Goal: Transaction & Acquisition: Purchase product/service

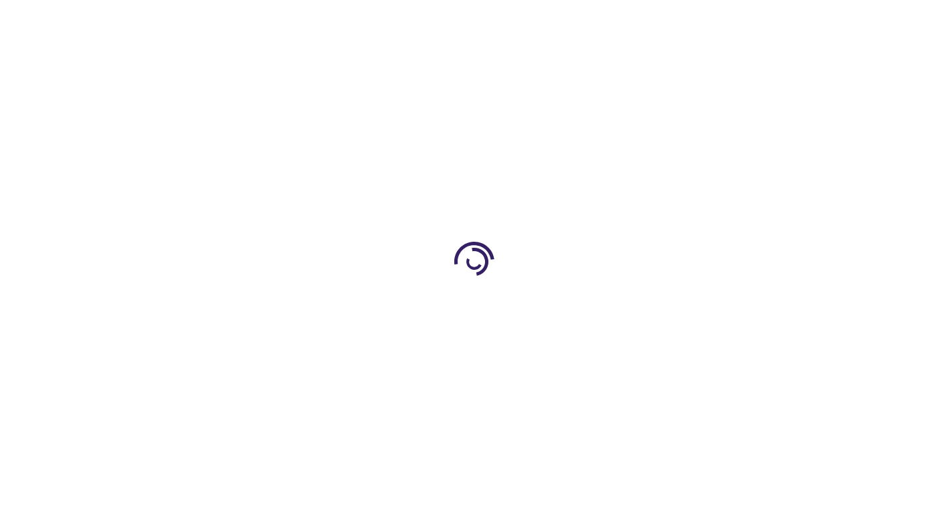
type input "1"
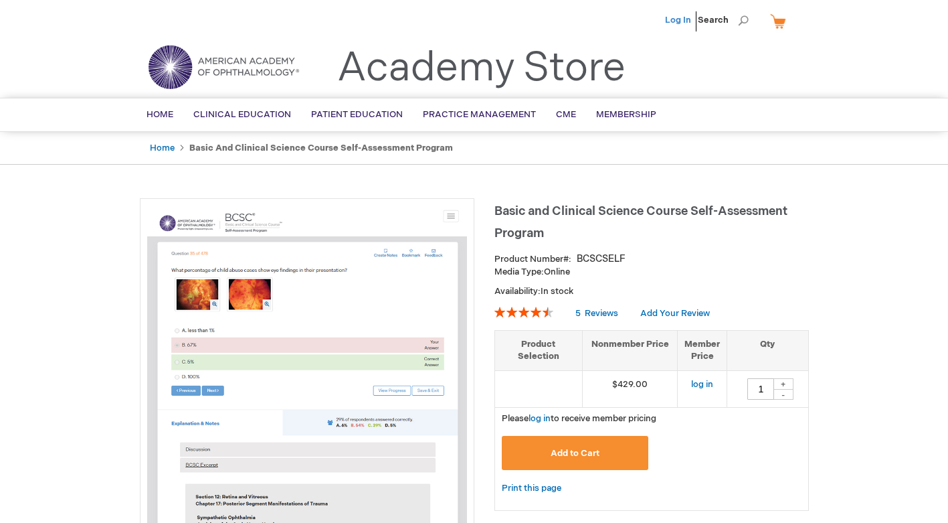
click at [677, 19] on link "Log In" at bounding box center [678, 20] width 26 height 11
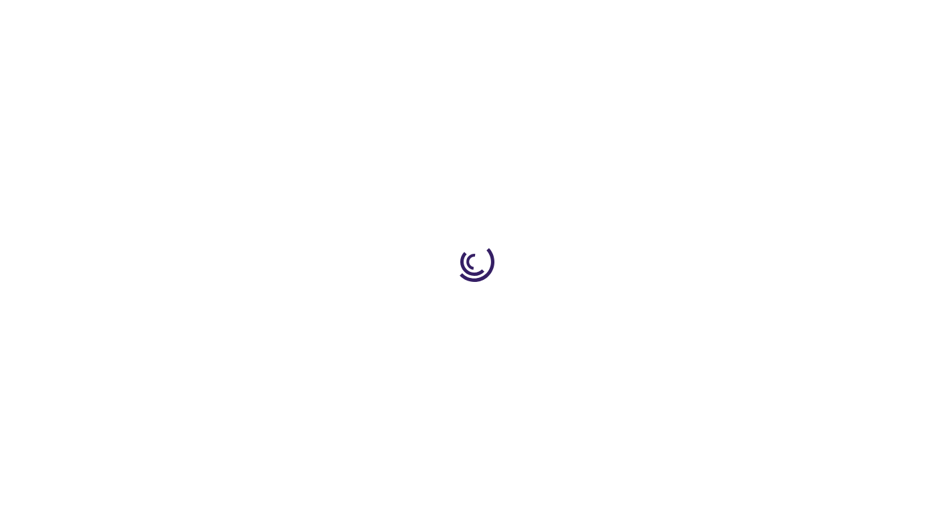
type input "1"
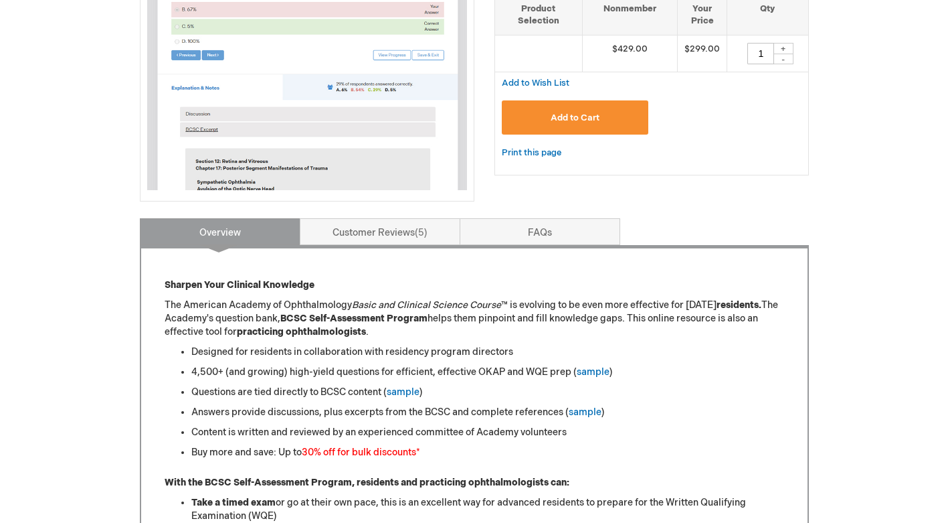
scroll to position [348, 0]
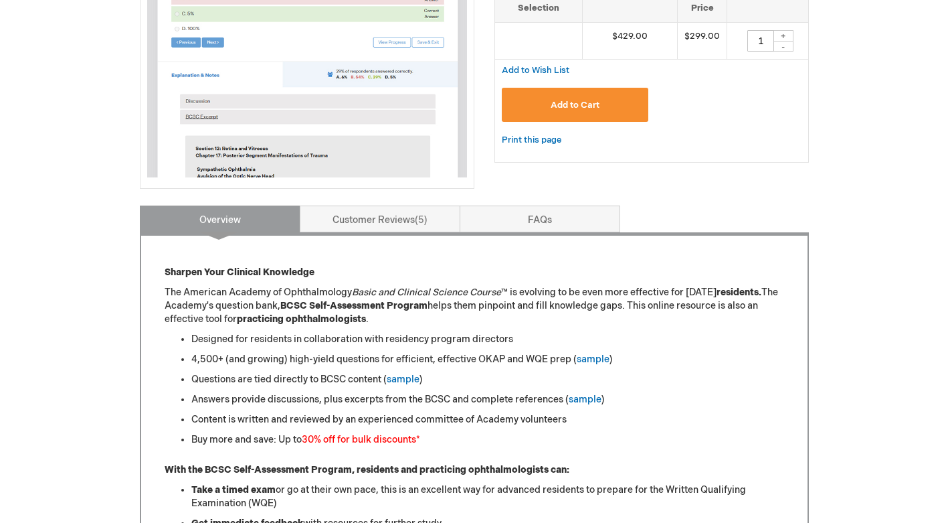
click at [596, 114] on button "Add to Cart" at bounding box center [575, 105] width 147 height 34
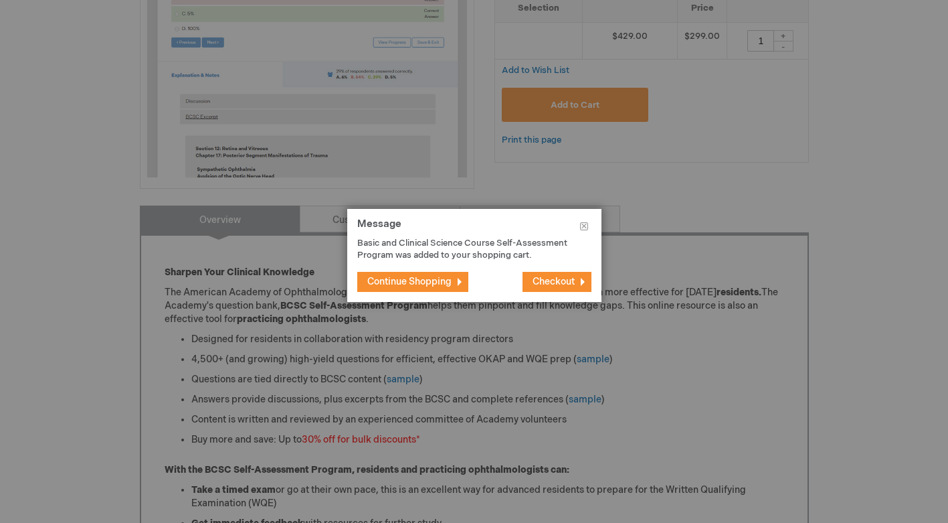
click at [533, 286] on span "Checkout" at bounding box center [554, 281] width 42 height 11
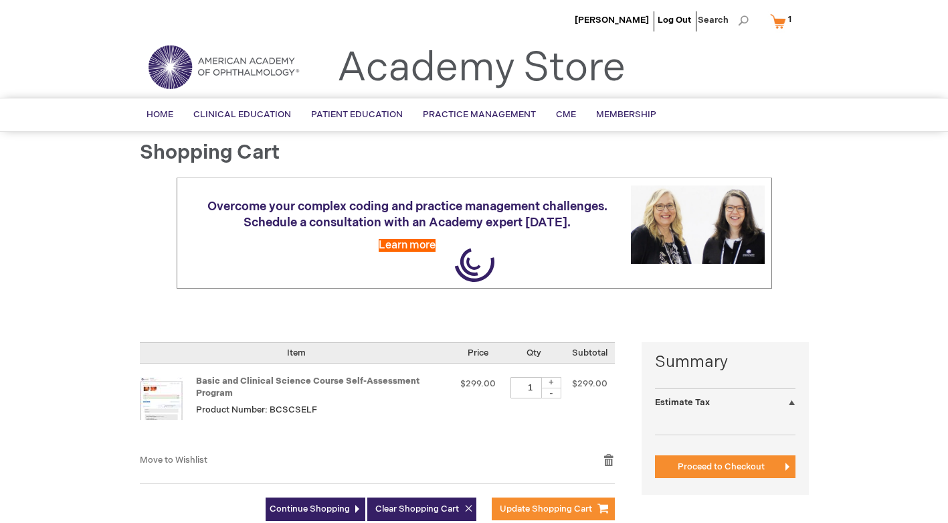
select select "US"
select select "32"
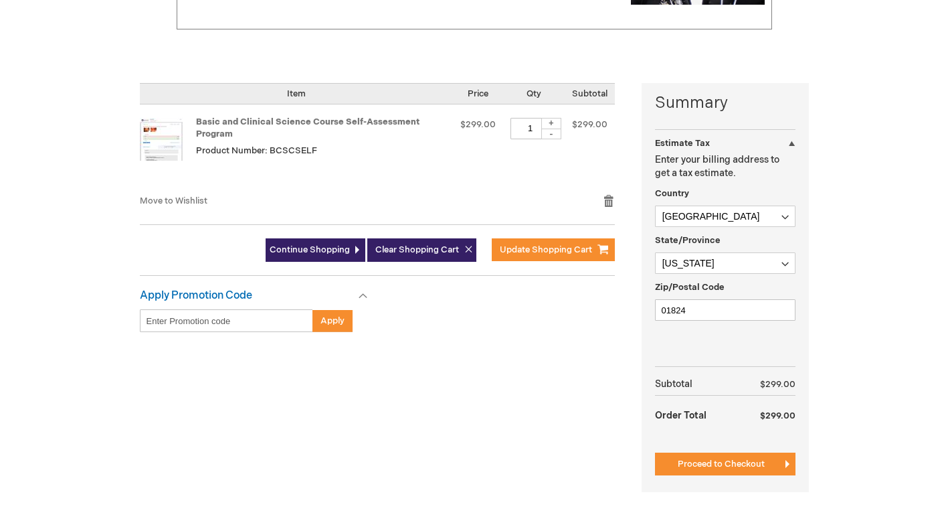
scroll to position [261, 0]
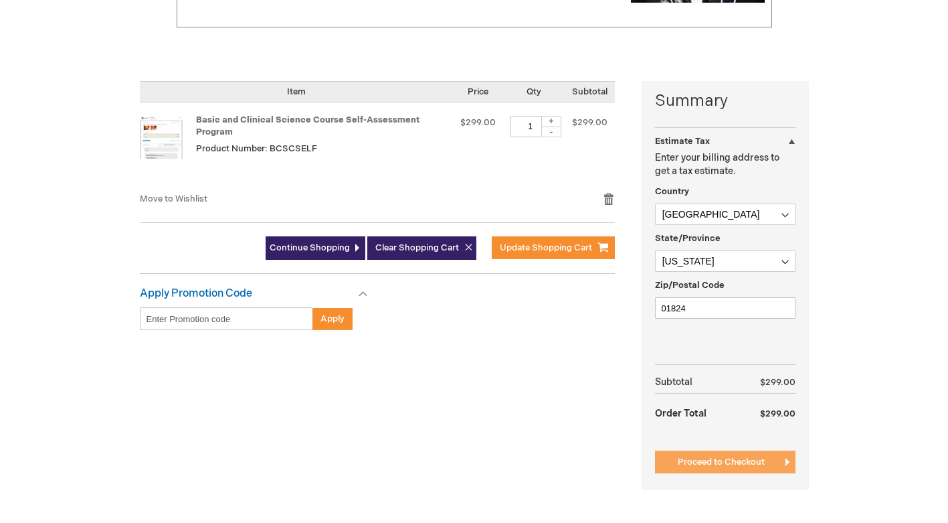
click at [692, 465] on span "Proceed to Checkout" at bounding box center [721, 461] width 87 height 11
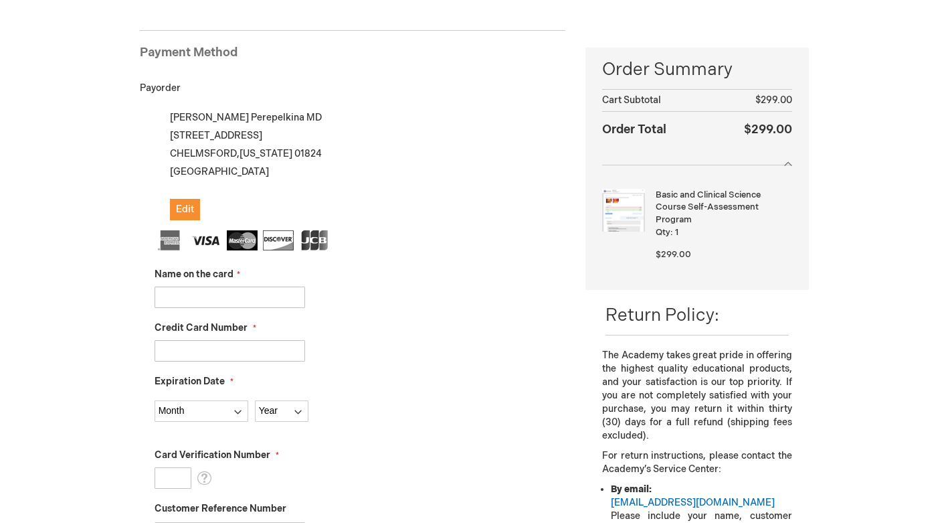
scroll to position [174, 0]
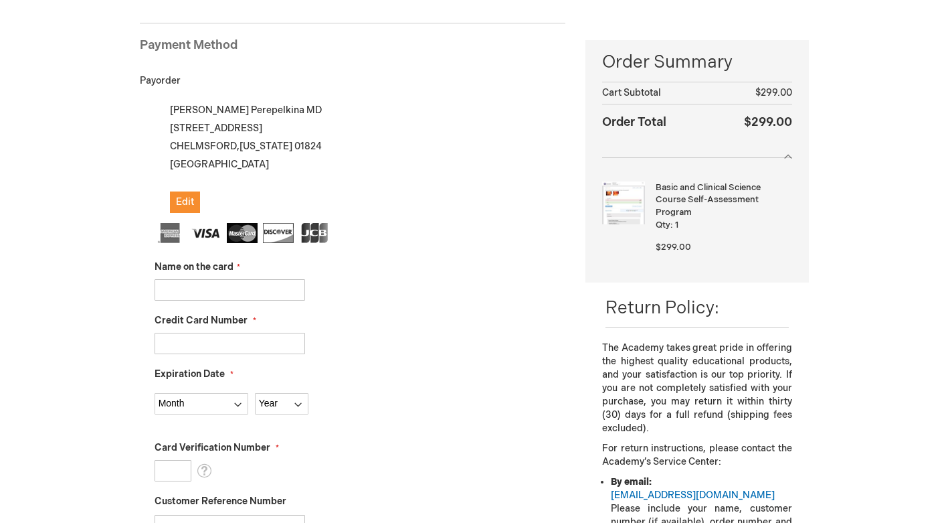
click at [229, 287] on input "Name on the card" at bounding box center [230, 289] width 151 height 21
type input "Tatiana Perepelkina"
type input "4839502598902611"
select select "6"
select select "2026"
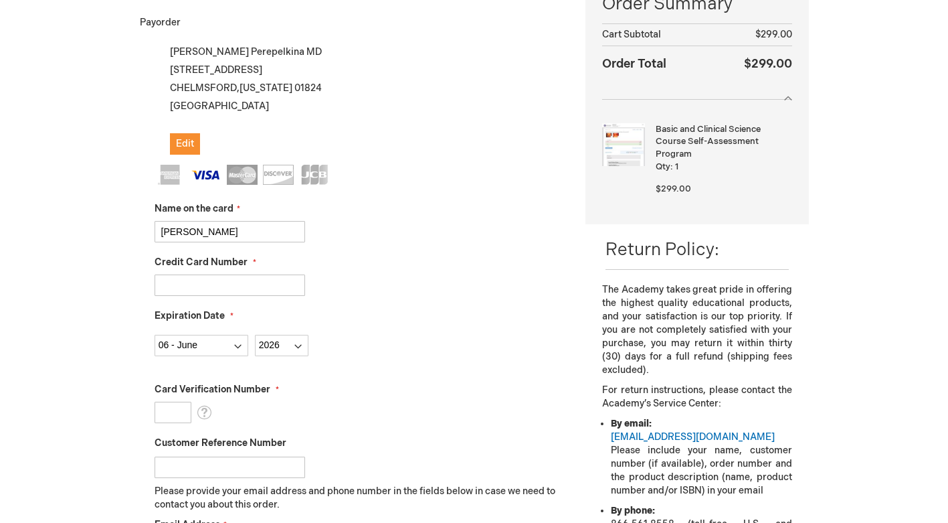
scroll to position [235, 0]
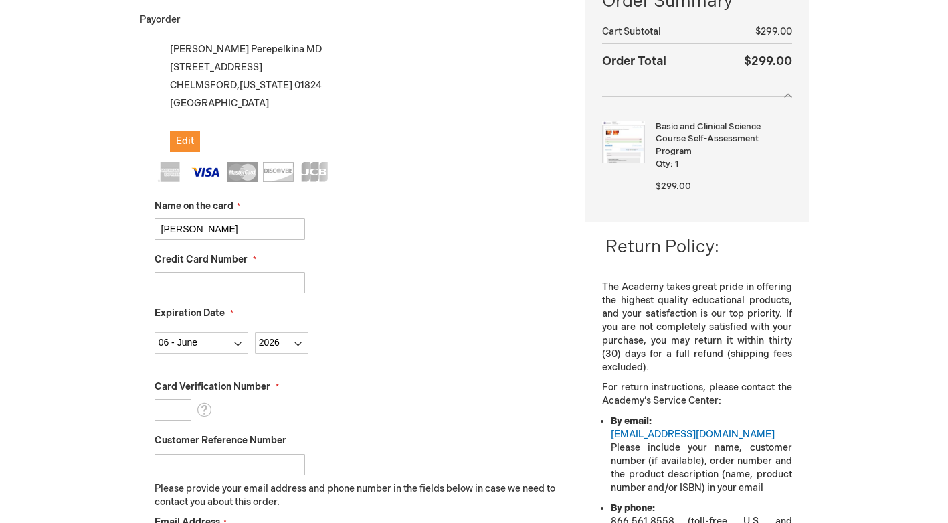
click at [179, 409] on input "Card Verification Number" at bounding box center [173, 409] width 37 height 21
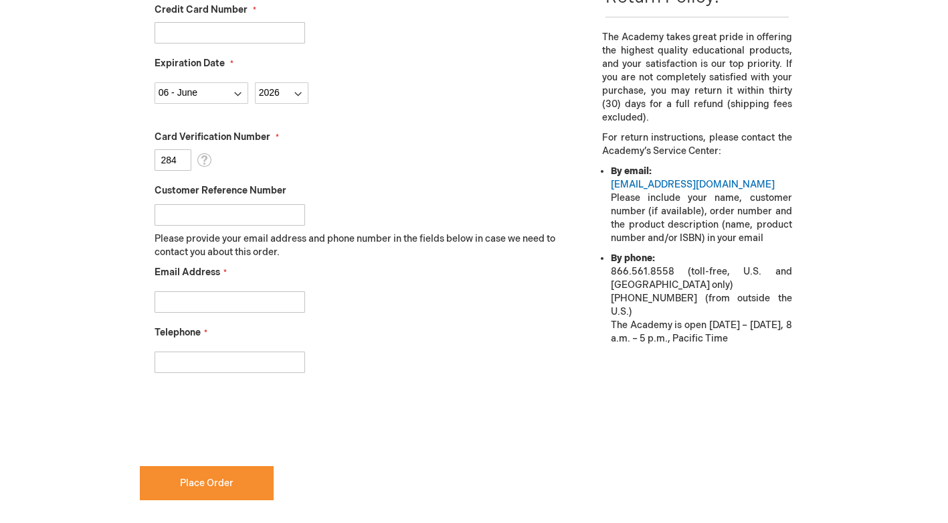
scroll to position [485, 0]
click at [184, 163] on input "284" at bounding box center [173, 159] width 37 height 21
type input "287"
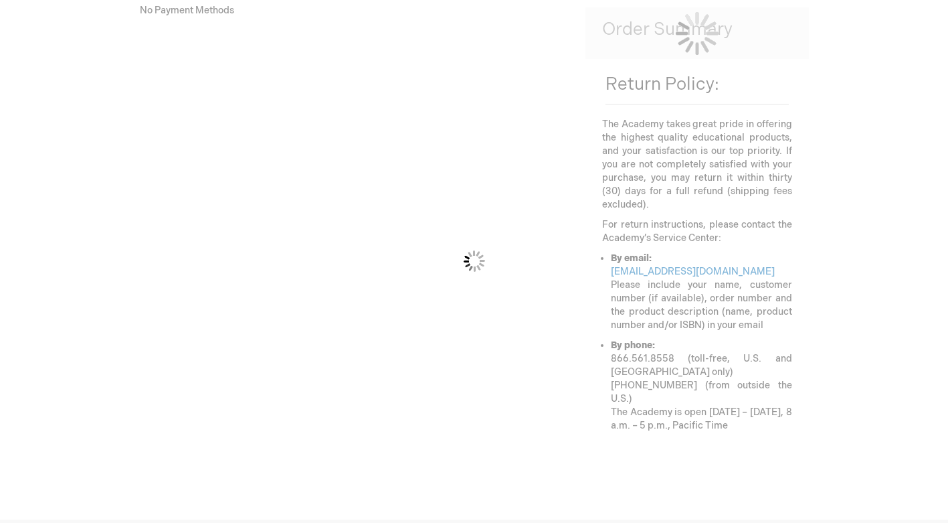
scroll to position [267, 0]
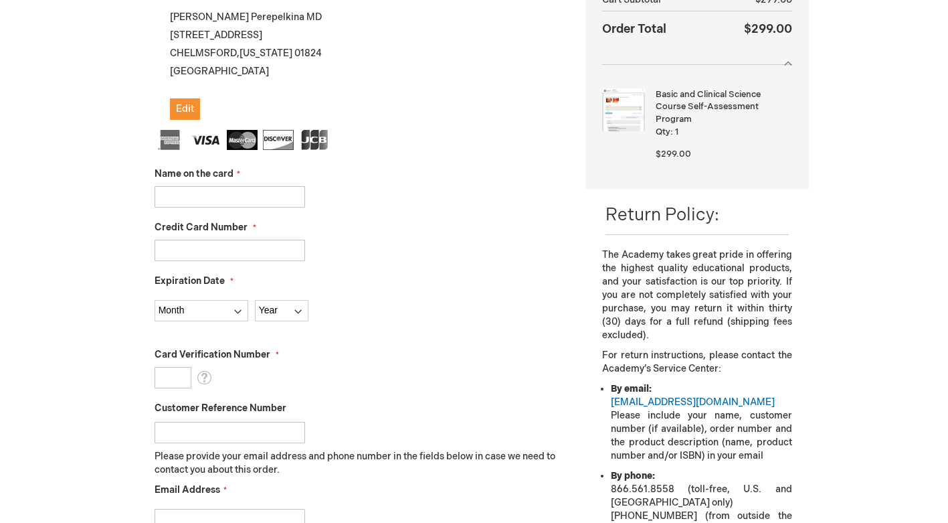
click at [173, 190] on input "Name on the card" at bounding box center [230, 196] width 151 height 21
type input "[PERSON_NAME]"
type input "[CREDIT_CARD_NUMBER]"
select select "6"
select select "2026"
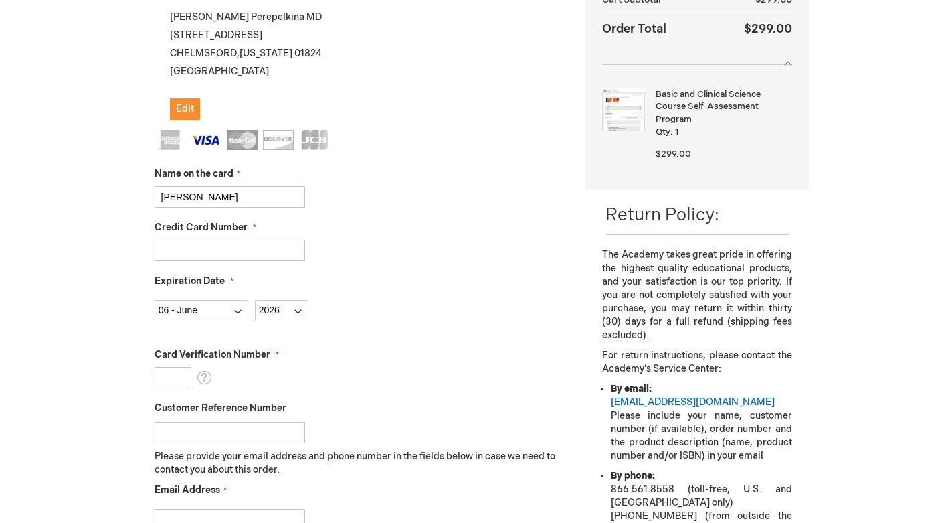
click at [175, 369] on input "Card Verification Number" at bounding box center [173, 377] width 37 height 21
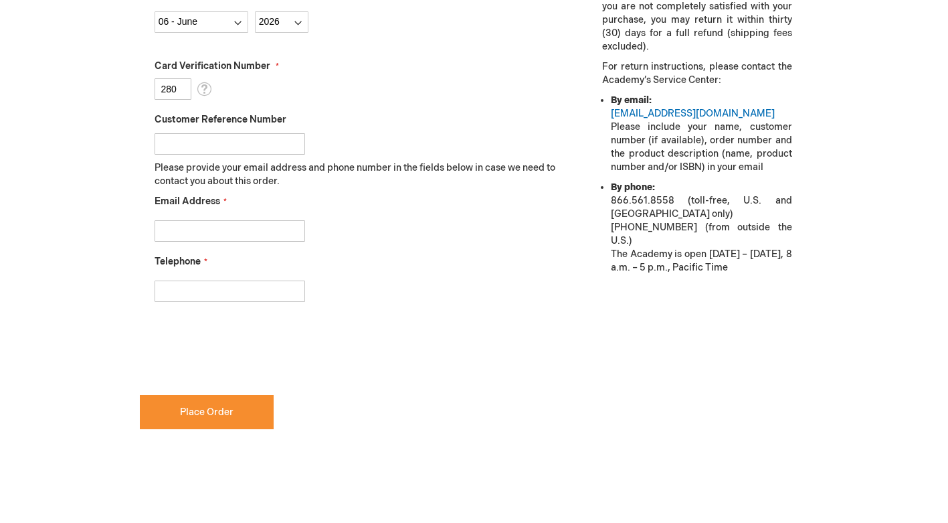
scroll to position [579, 0]
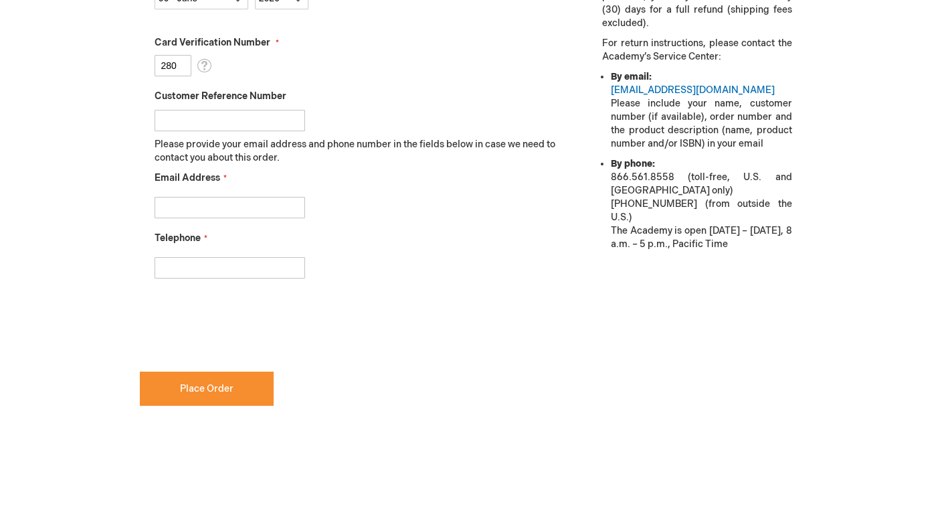
type input "280"
click at [169, 276] on input "Telephone" at bounding box center [230, 267] width 151 height 21
type input "8572580908"
type input "tperepelkina101@gmail.com"
checkbox input "true"
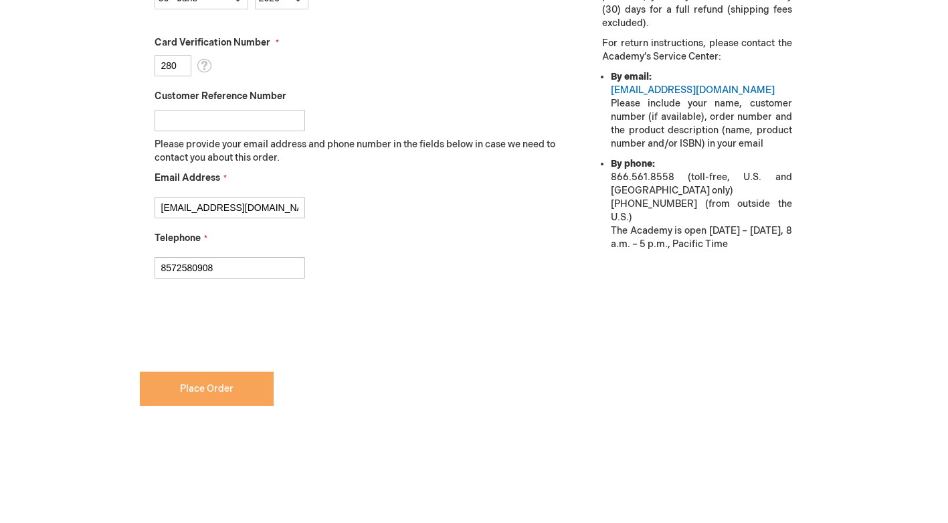
click at [190, 390] on span "Place Order" at bounding box center [207, 388] width 54 height 11
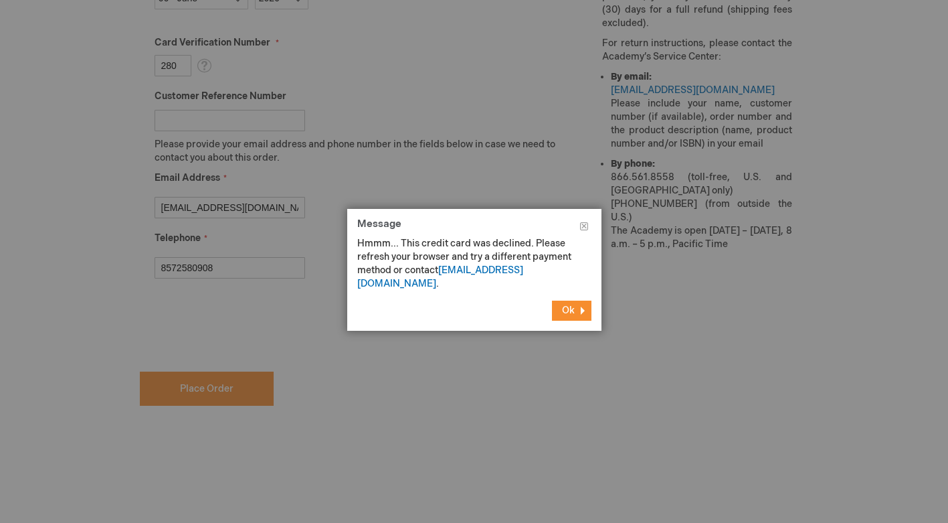
click at [582, 301] on button "Ok" at bounding box center [571, 311] width 39 height 20
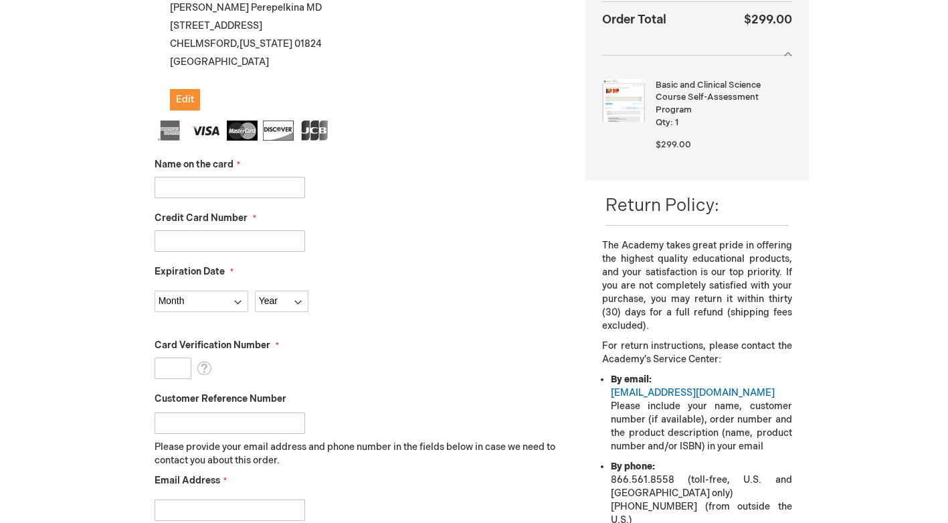
scroll to position [290, 0]
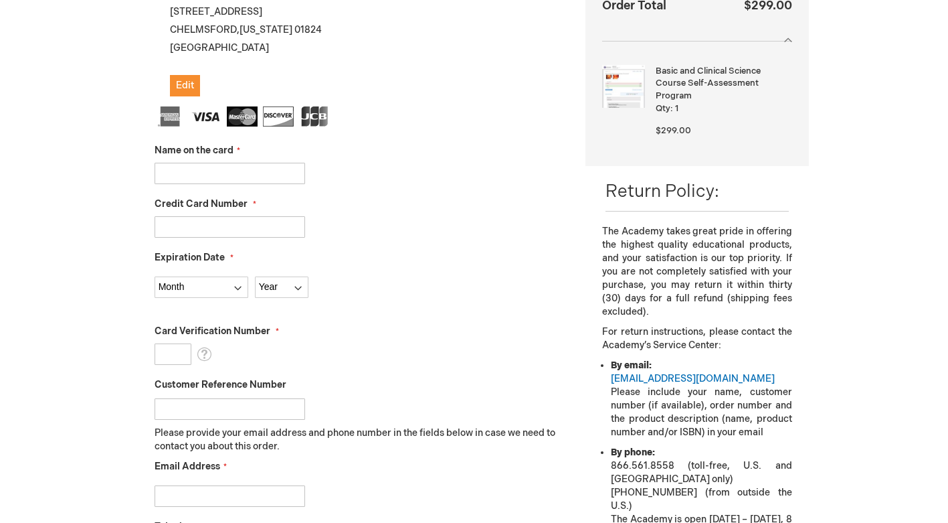
click at [182, 175] on input "Name on the card" at bounding box center [230, 173] width 151 height 21
type input "[PERSON_NAME]"
type input "4839502598902611"
select select "6"
select select "2026"
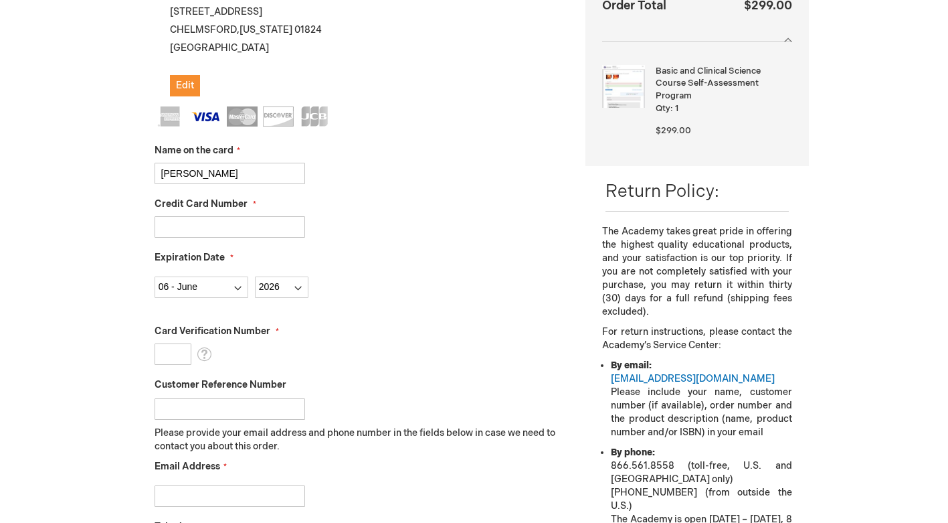
click at [171, 354] on input "Card Verification Number" at bounding box center [173, 353] width 37 height 21
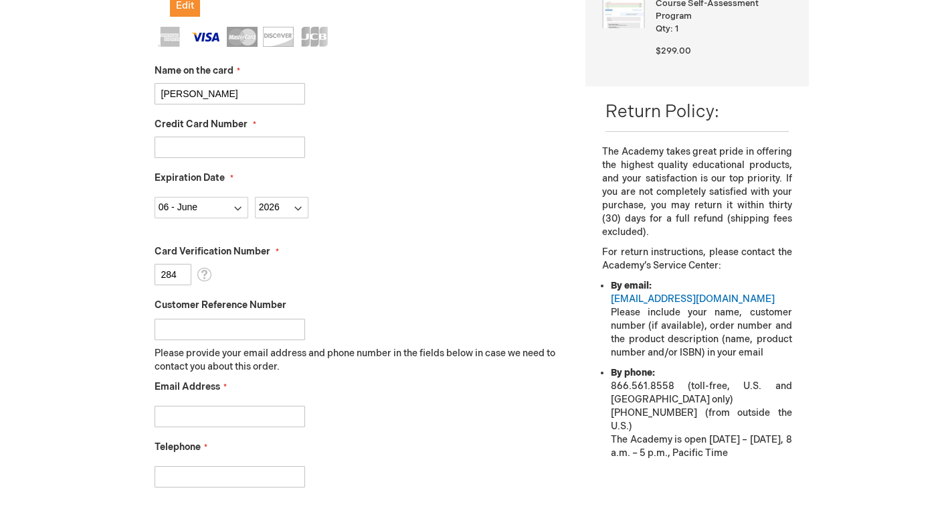
scroll to position [399, 0]
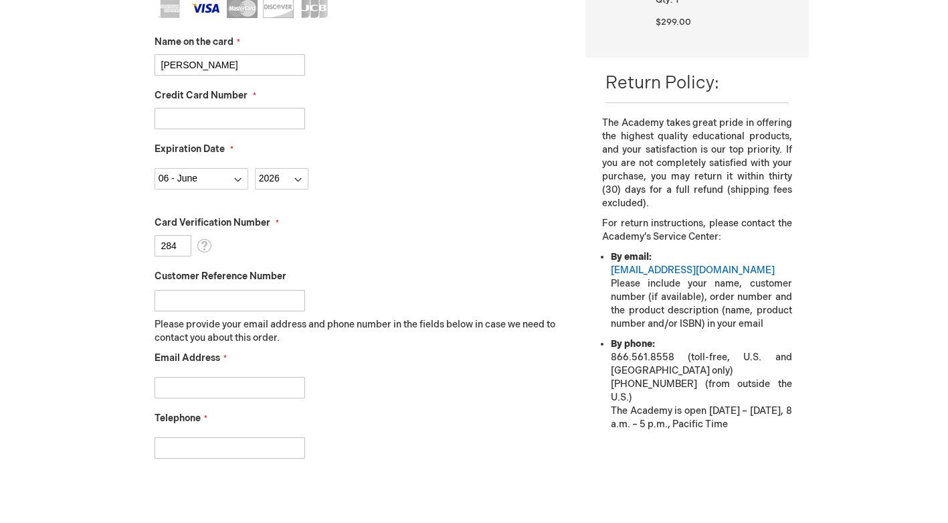
type input "284"
click at [188, 380] on input "Email Address" at bounding box center [230, 387] width 151 height 21
type input "tperepelkina101@gmail.com"
type input "8572580908"
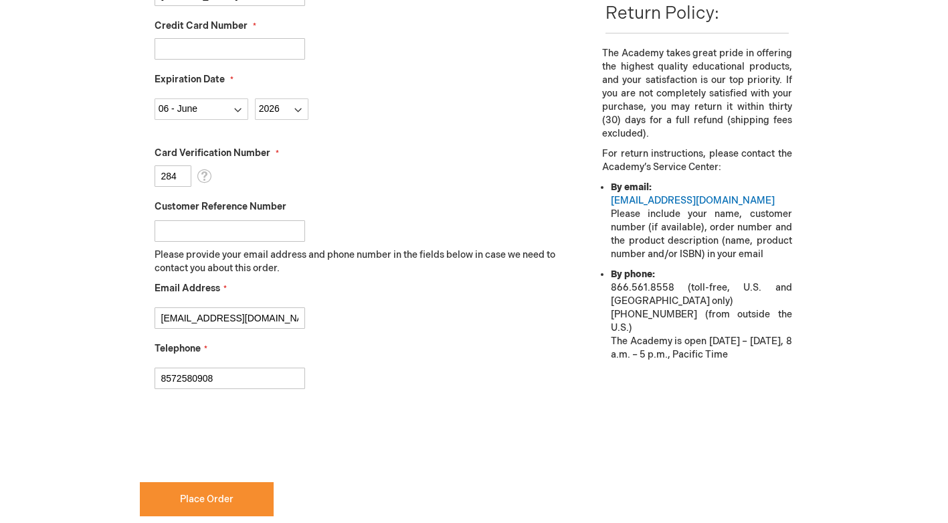
scroll to position [483, 0]
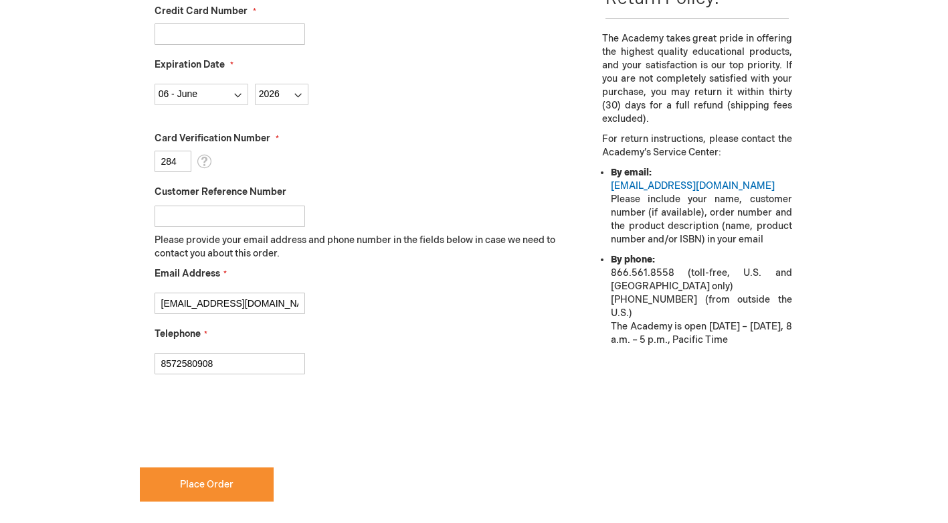
checkbox input "true"
click at [189, 163] on input "284" at bounding box center [173, 161] width 37 height 21
type input "287"
click at [189, 477] on button "Place Order" at bounding box center [207, 484] width 134 height 34
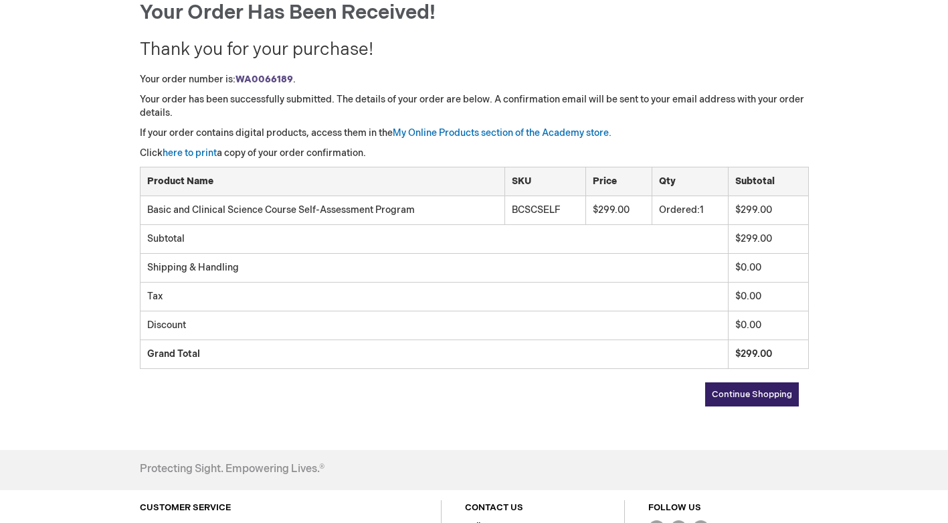
scroll to position [134, 0]
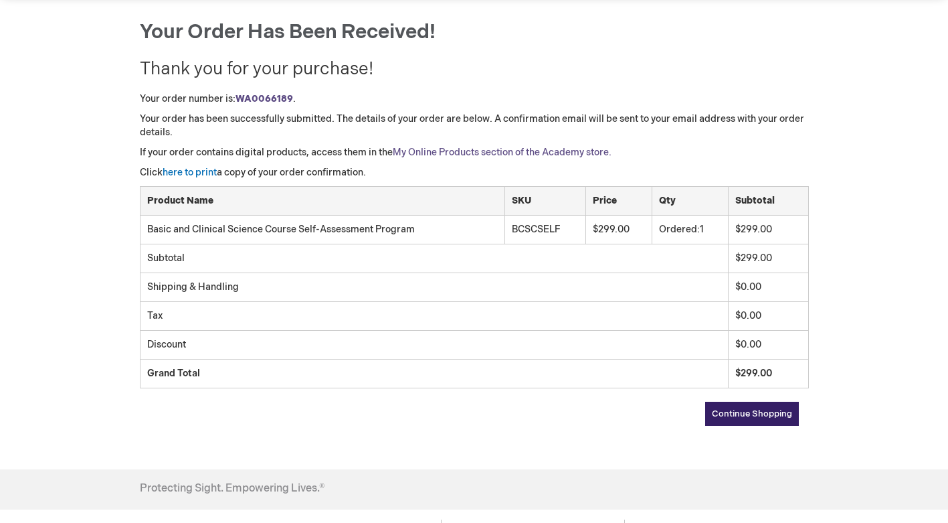
click at [461, 150] on link "My Online Products section of the Academy store." at bounding box center [502, 152] width 219 height 11
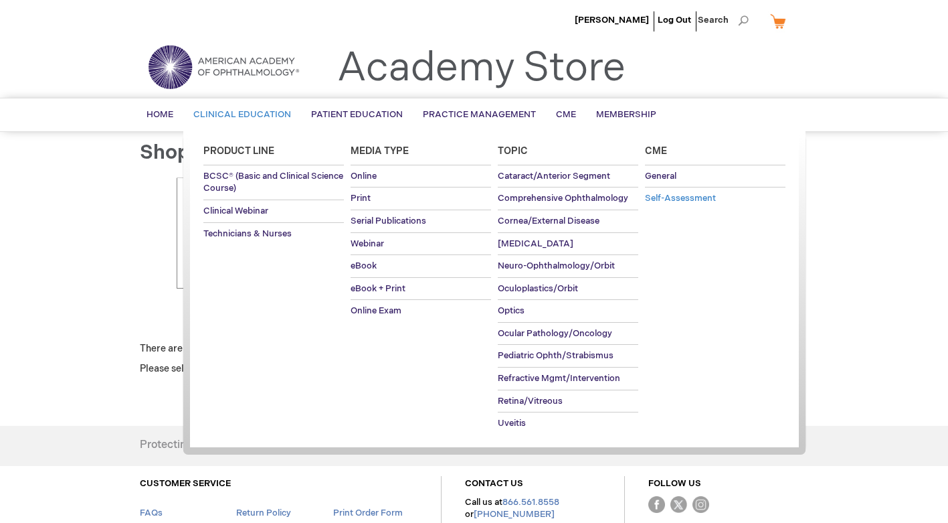
click at [650, 197] on span "Self-Assessment" at bounding box center [680, 198] width 71 height 11
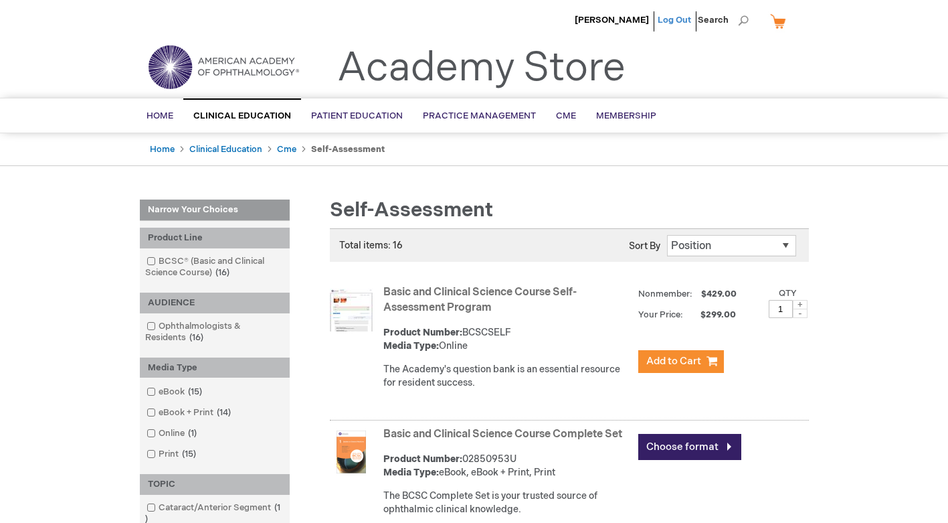
click at [671, 19] on link "Log Out" at bounding box center [674, 20] width 33 height 11
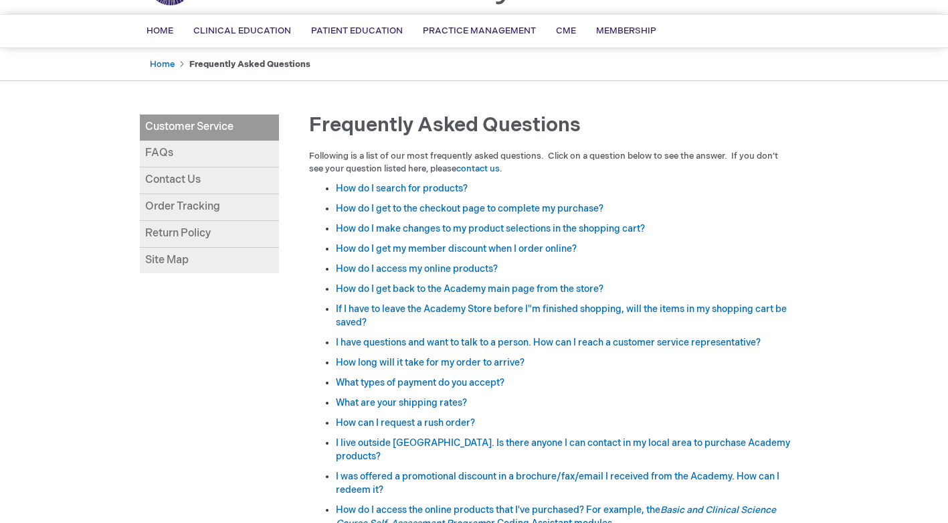
scroll to position [85, 0]
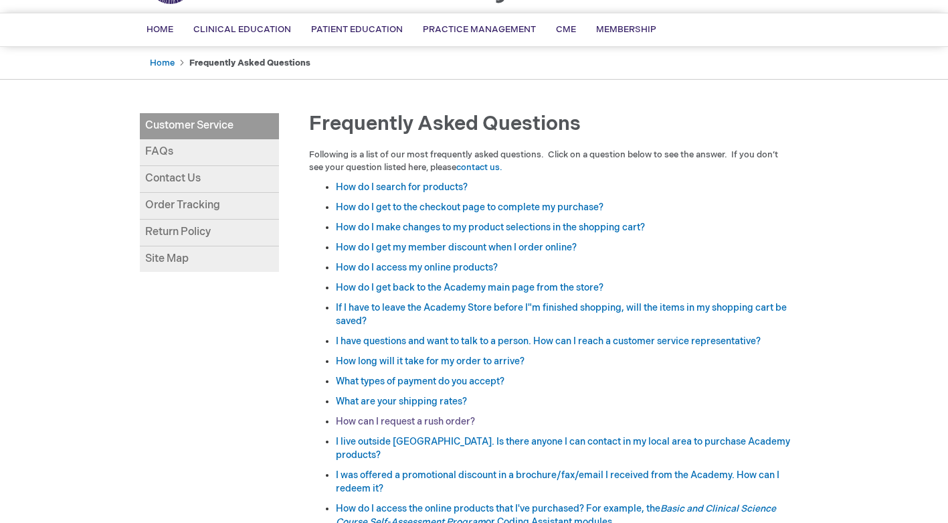
click at [341, 420] on link "How can I request a rush order?" at bounding box center [405, 421] width 139 height 11
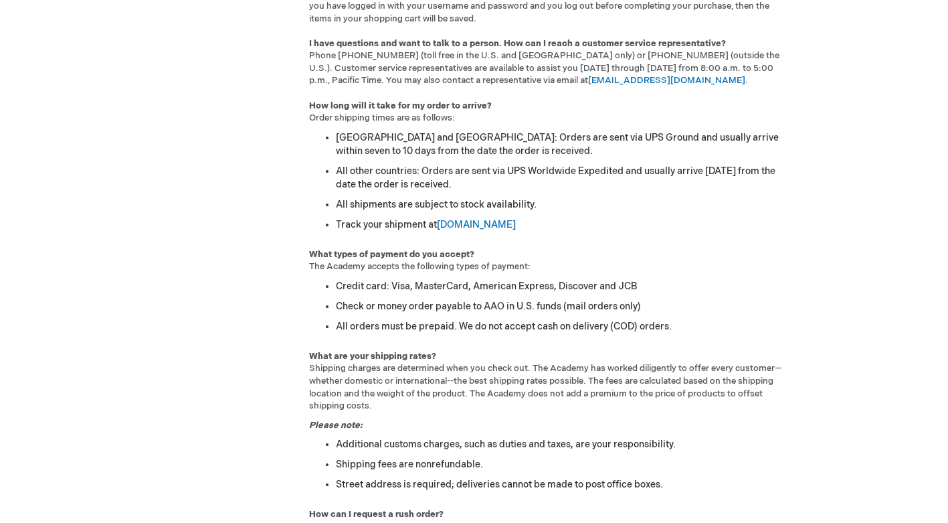
scroll to position [1149, 0]
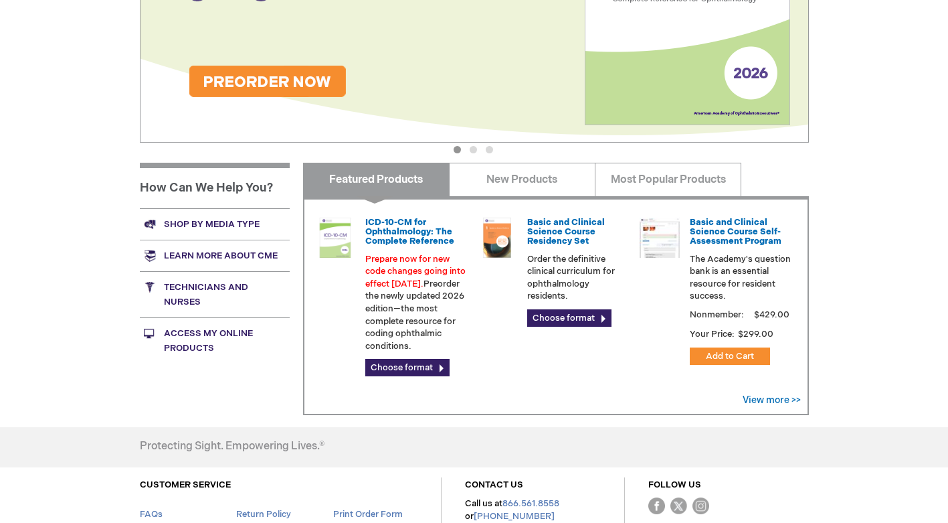
scroll to position [316, 0]
